Goal: Book appointment/travel/reservation

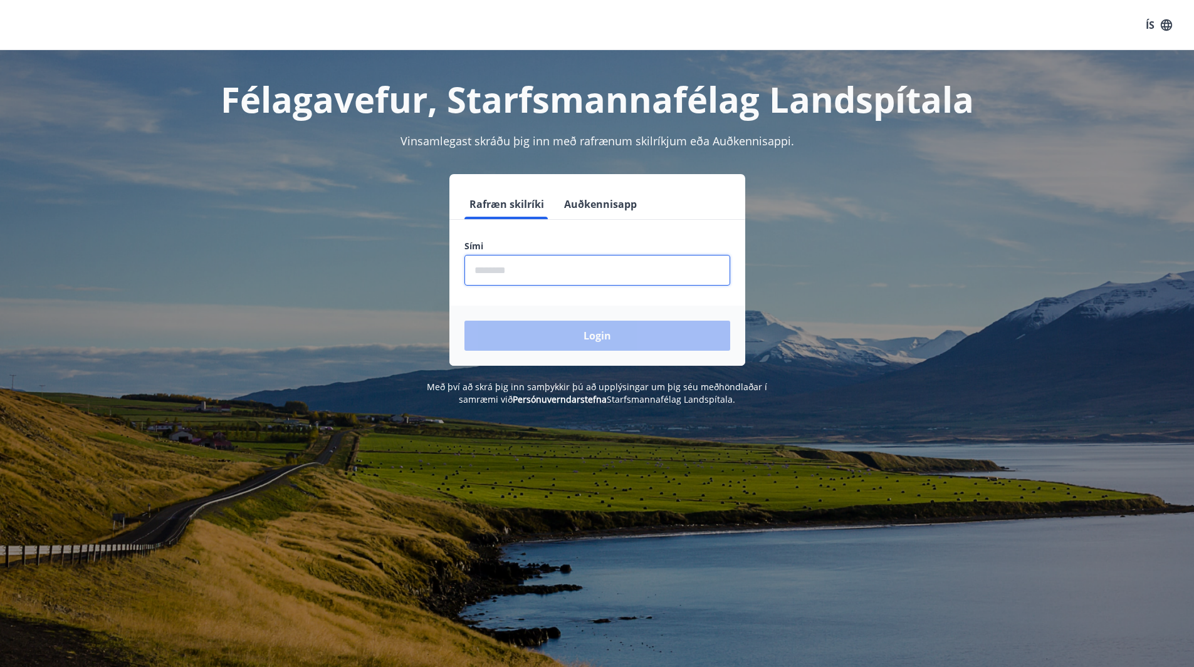
click at [534, 269] on input "phone" at bounding box center [597, 270] width 266 height 31
type input "********"
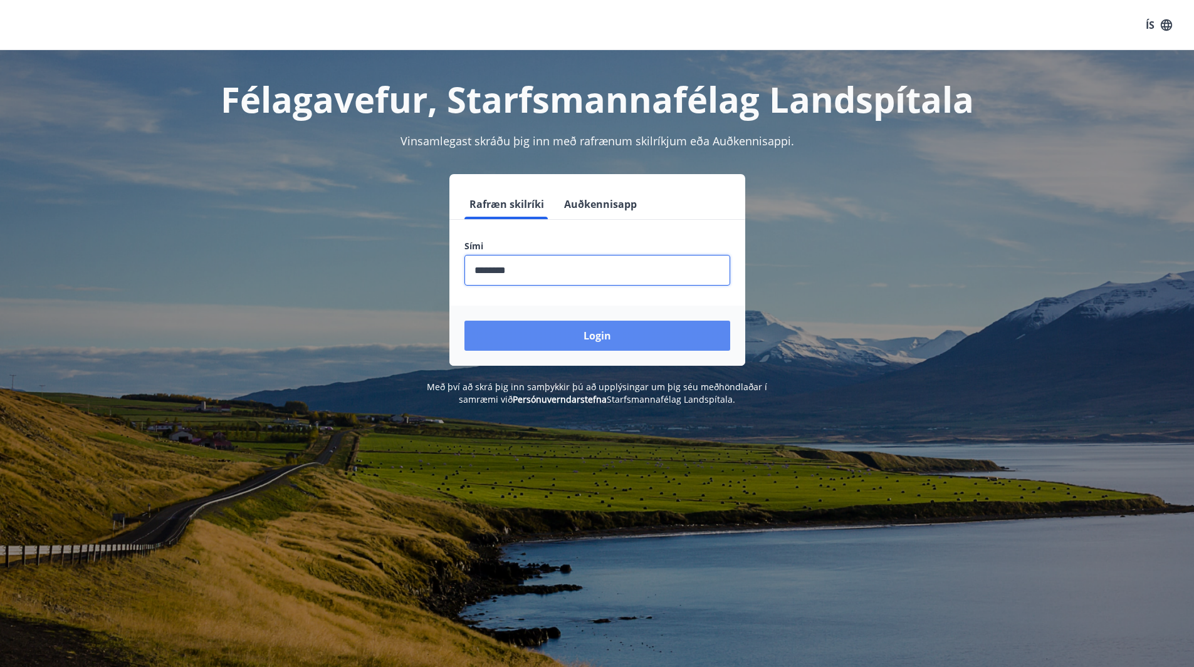
click at [615, 345] on button "Login" at bounding box center [597, 336] width 266 height 30
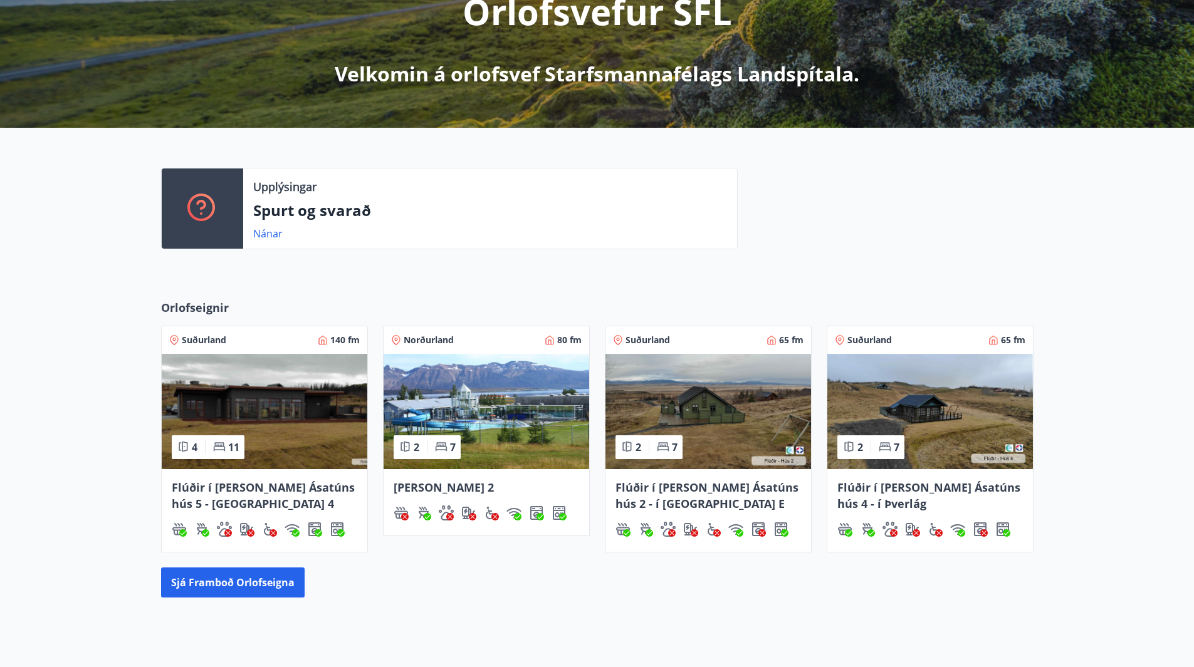
scroll to position [291, 0]
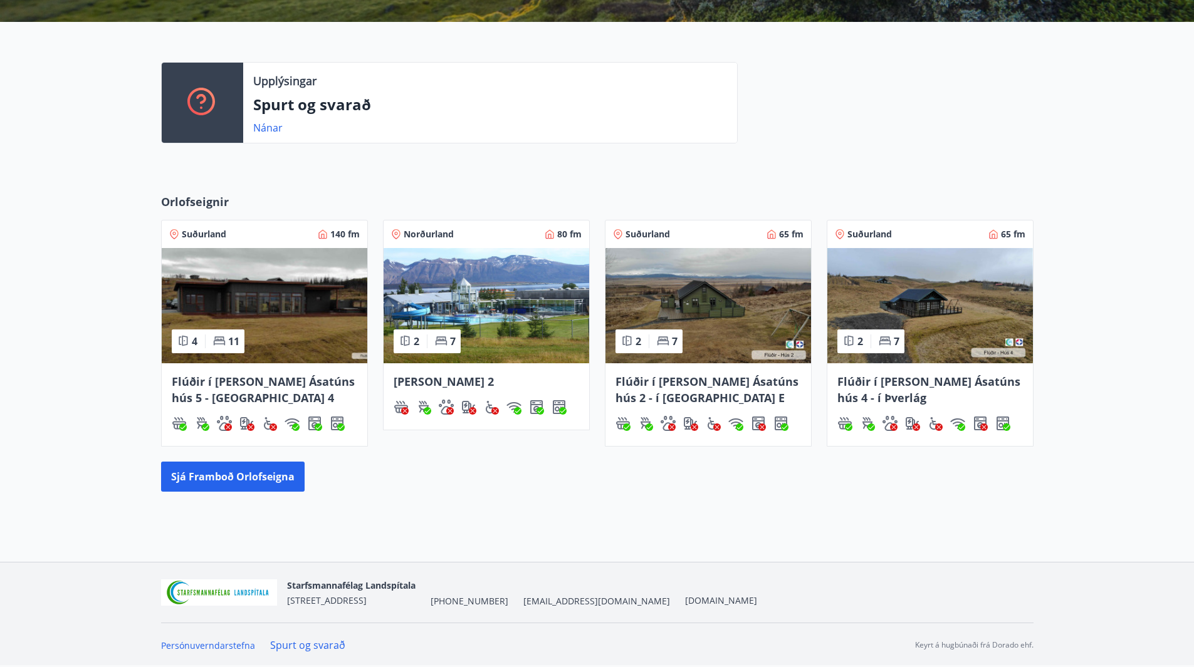
click at [933, 303] on img at bounding box center [929, 305] width 205 height 115
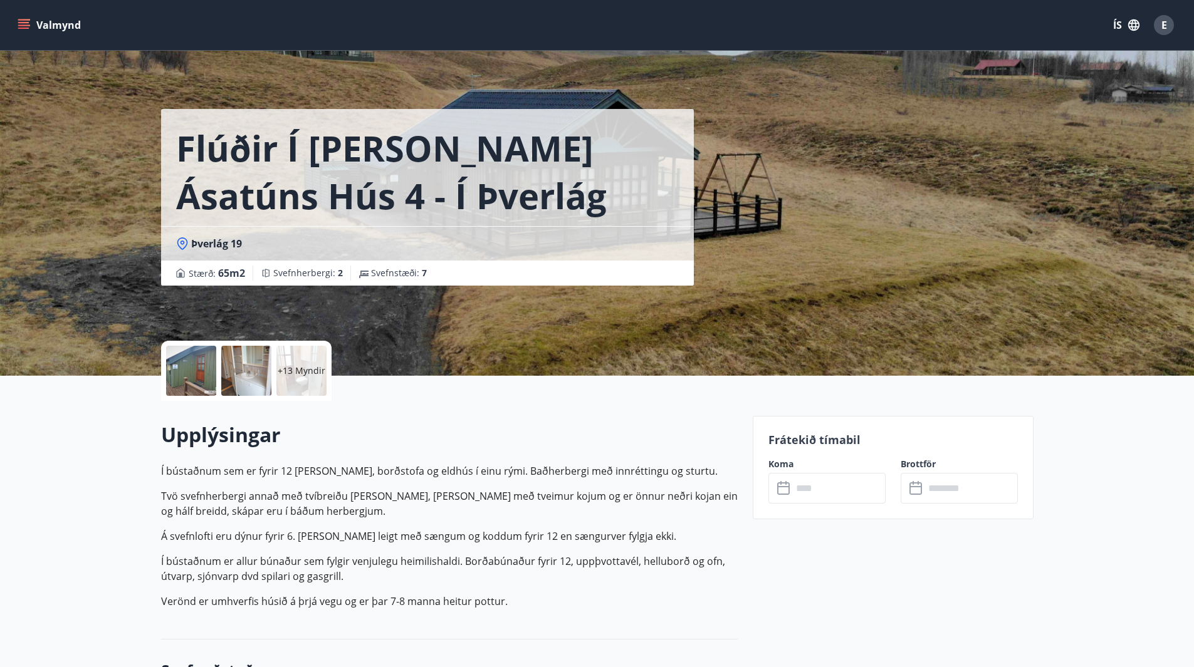
click at [29, 23] on icon "menu" at bounding box center [24, 25] width 13 height 13
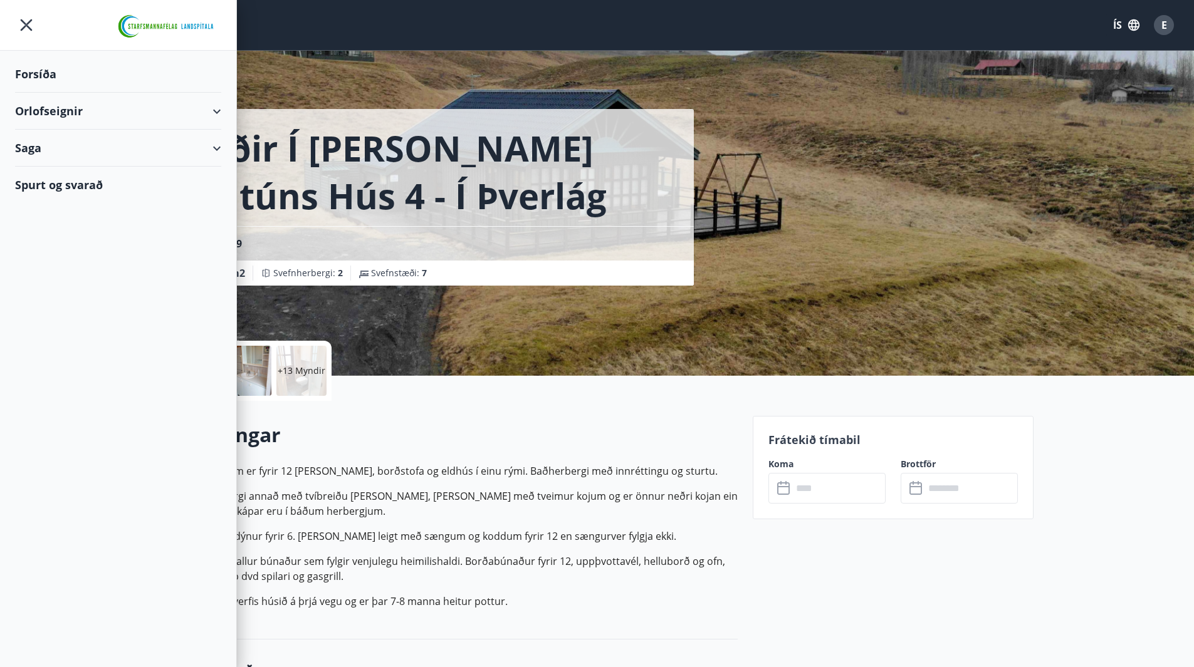
click at [222, 113] on icon at bounding box center [216, 111] width 15 height 15
click at [75, 173] on div "Bókunardagatal" at bounding box center [118, 169] width 186 height 26
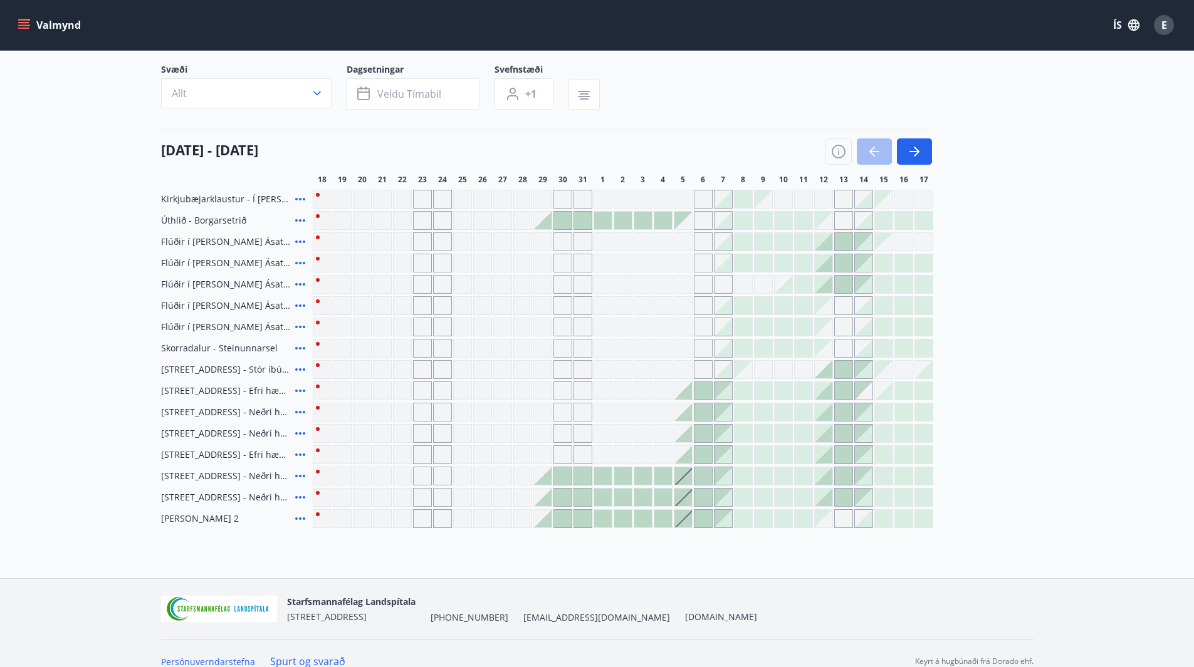
scroll to position [99, 0]
